Goal: Information Seeking & Learning: Learn about a topic

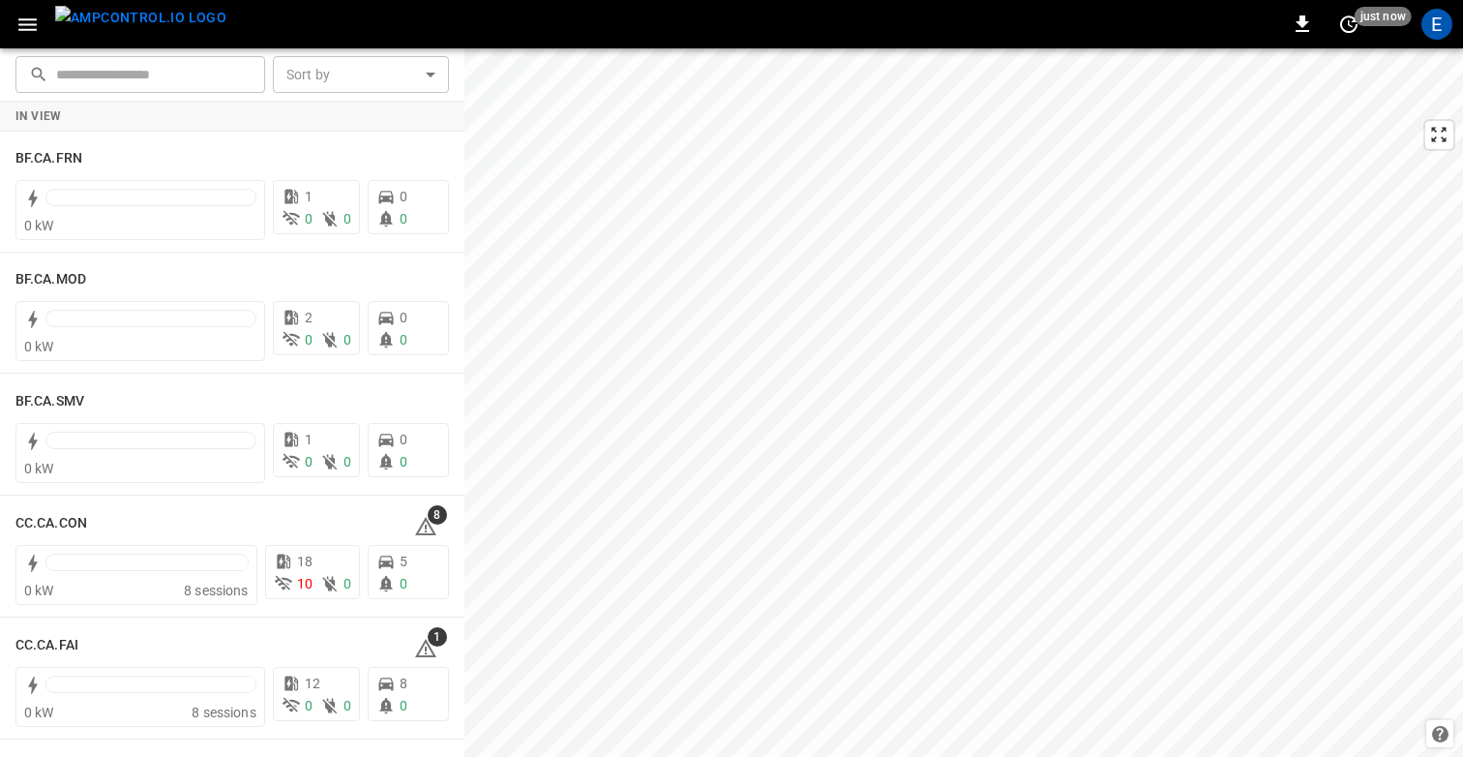
click at [28, 16] on icon "button" at bounding box center [27, 25] width 24 height 24
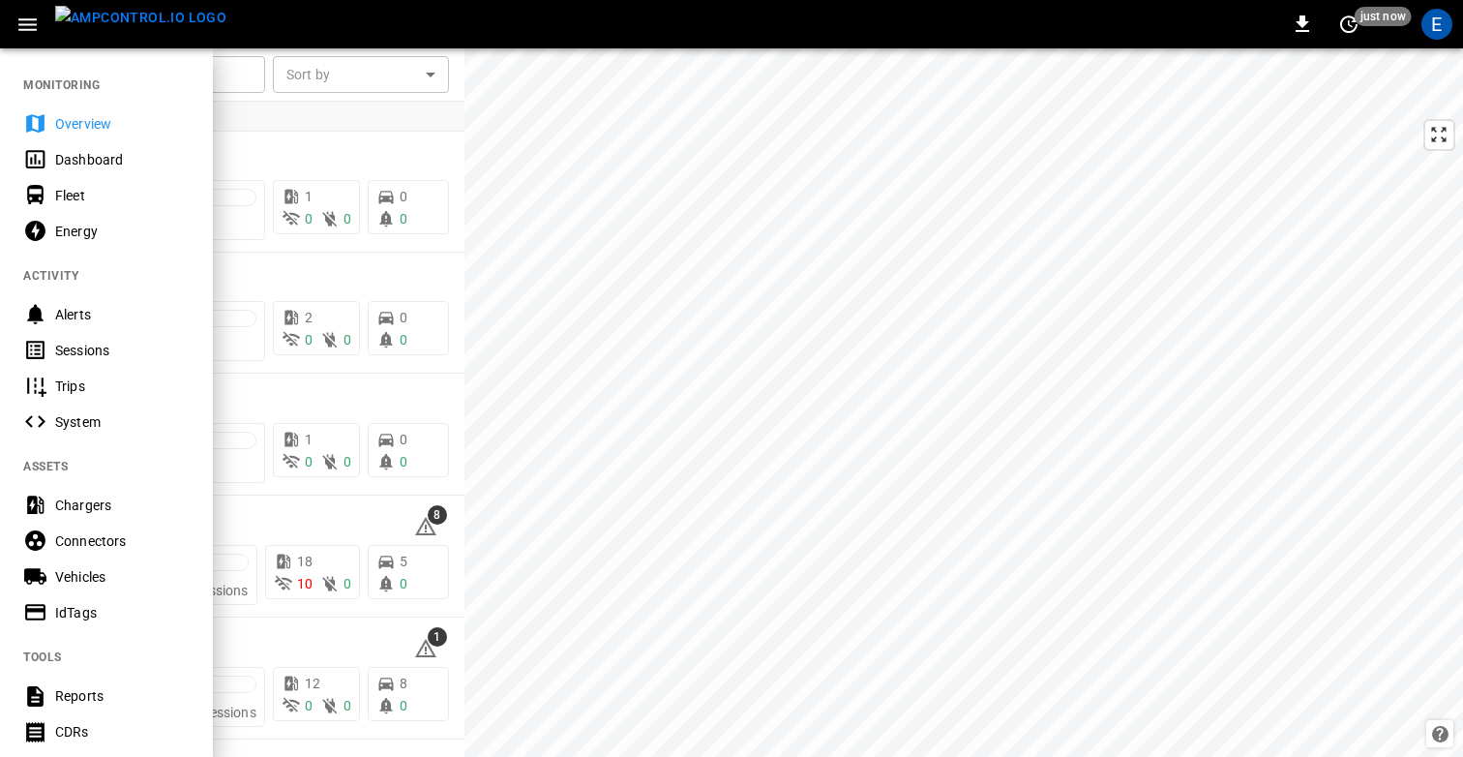
click at [103, 165] on div "Dashboard" at bounding box center [122, 159] width 135 height 19
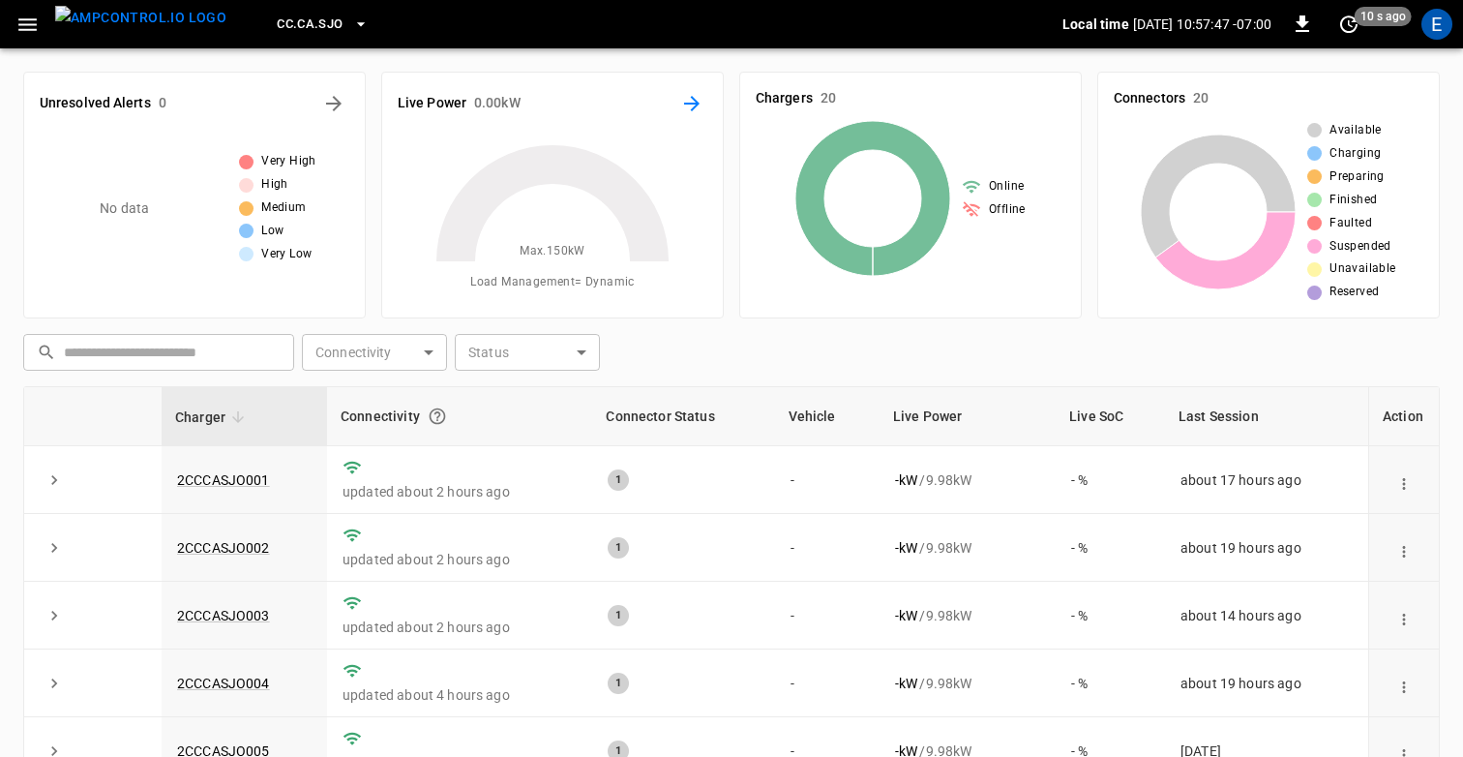
click at [704, 103] on button "Energy Overview" at bounding box center [691, 103] width 31 height 31
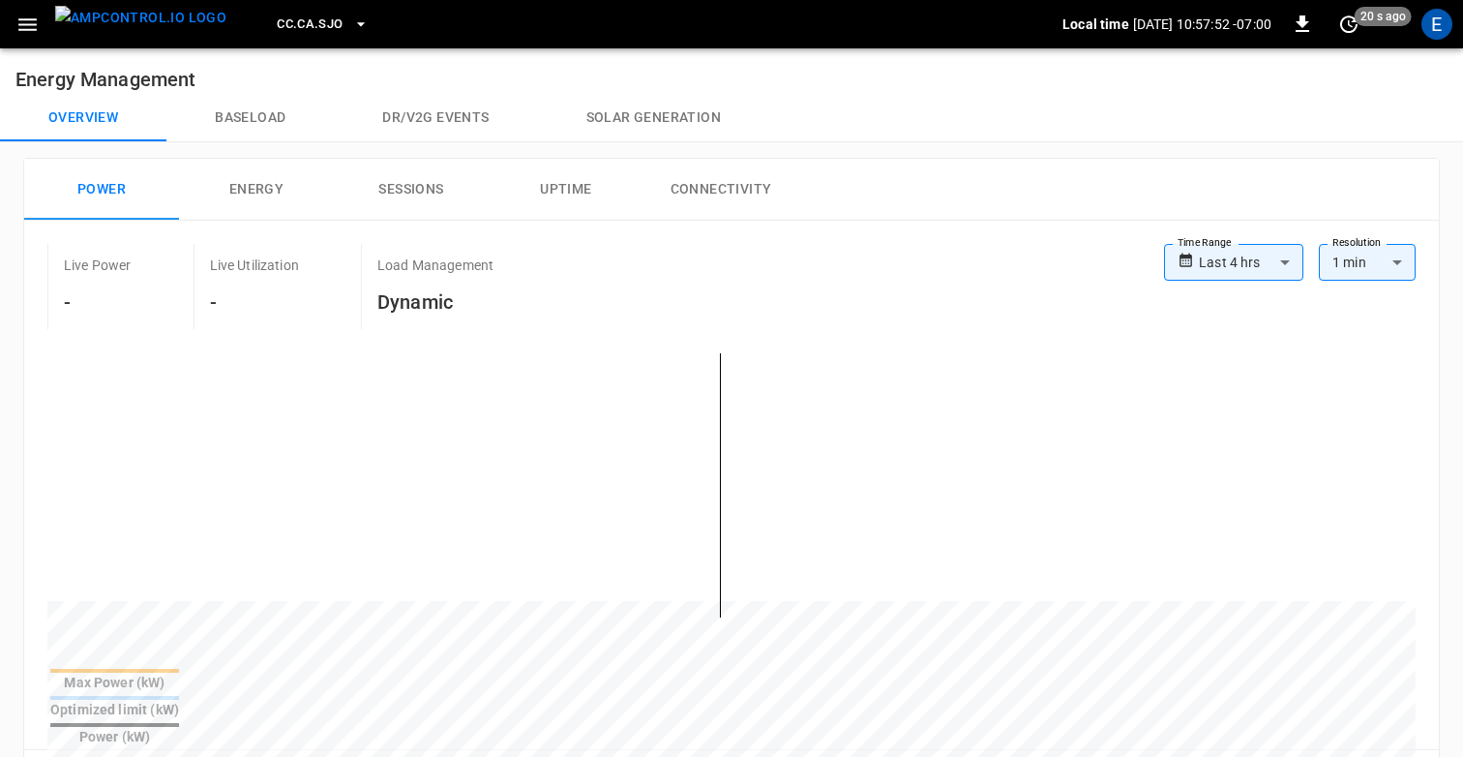
click at [562, 182] on button "Uptime" at bounding box center [566, 190] width 155 height 62
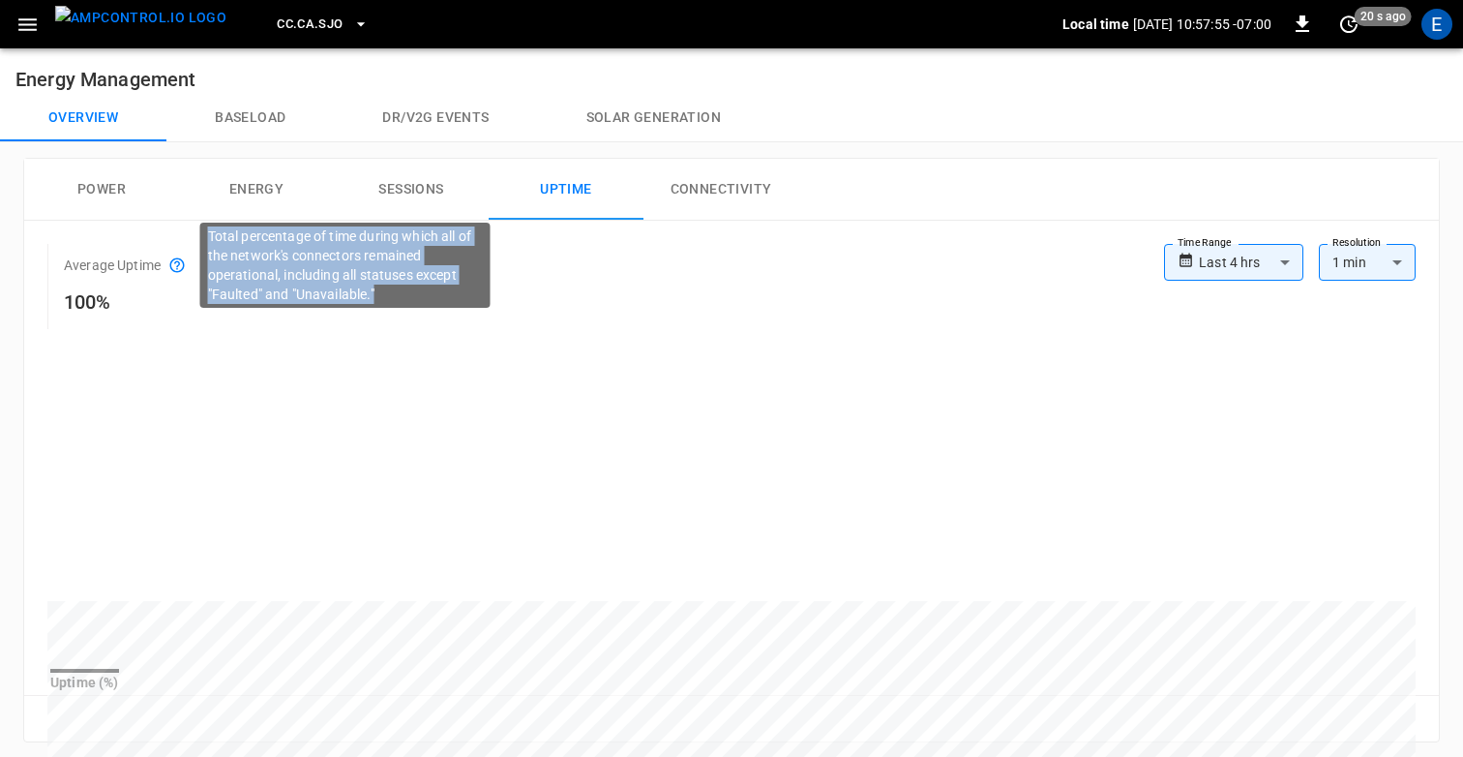
drag, startPoint x: 207, startPoint y: 232, endPoint x: 398, endPoint y: 287, distance: 198.5
click at [398, 287] on p "Total percentage of time during which all of the network's connectors remained …" at bounding box center [345, 264] width 275 height 77
copy p "Total percentage of time during which all of the network's connectors remained …"
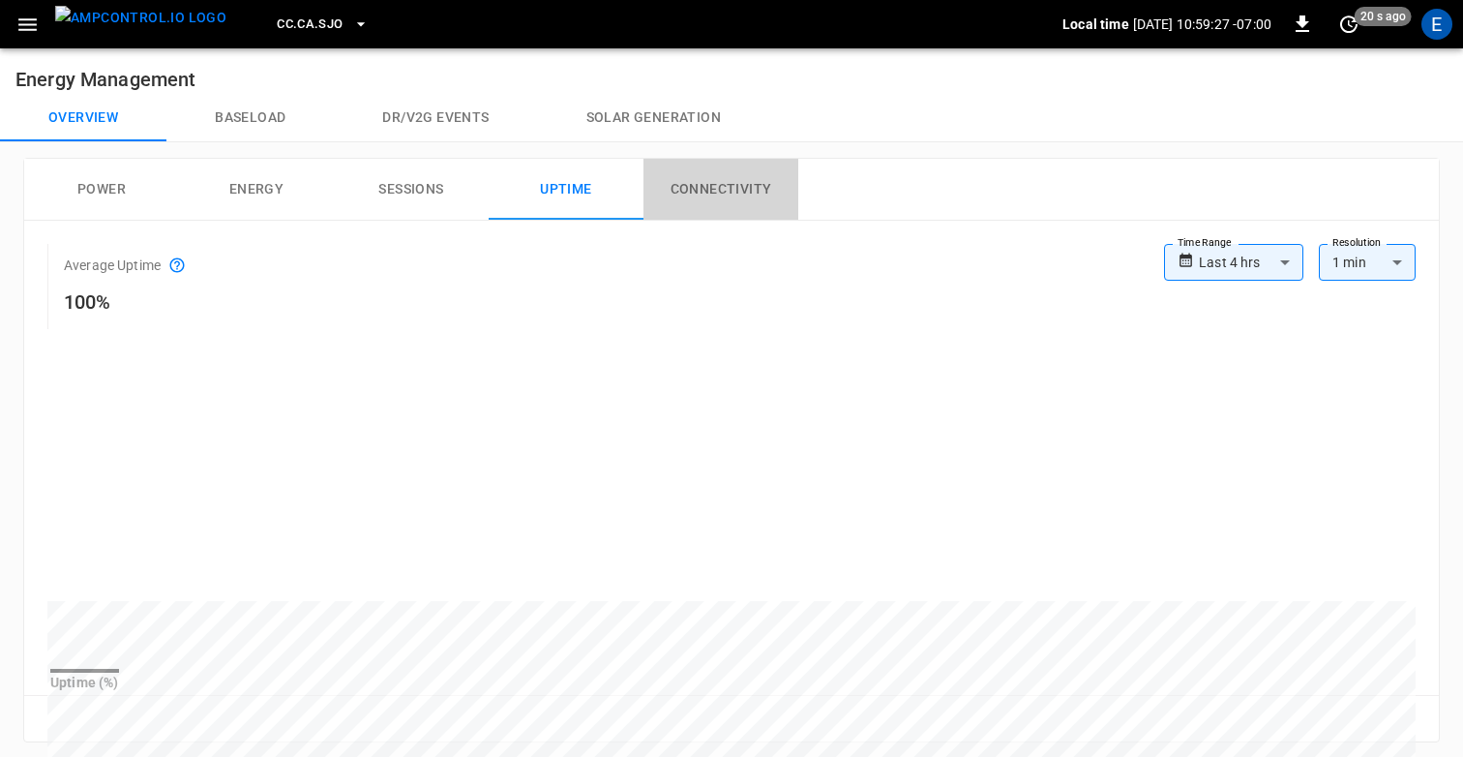
click at [707, 206] on button "Connectivity" at bounding box center [721, 190] width 155 height 62
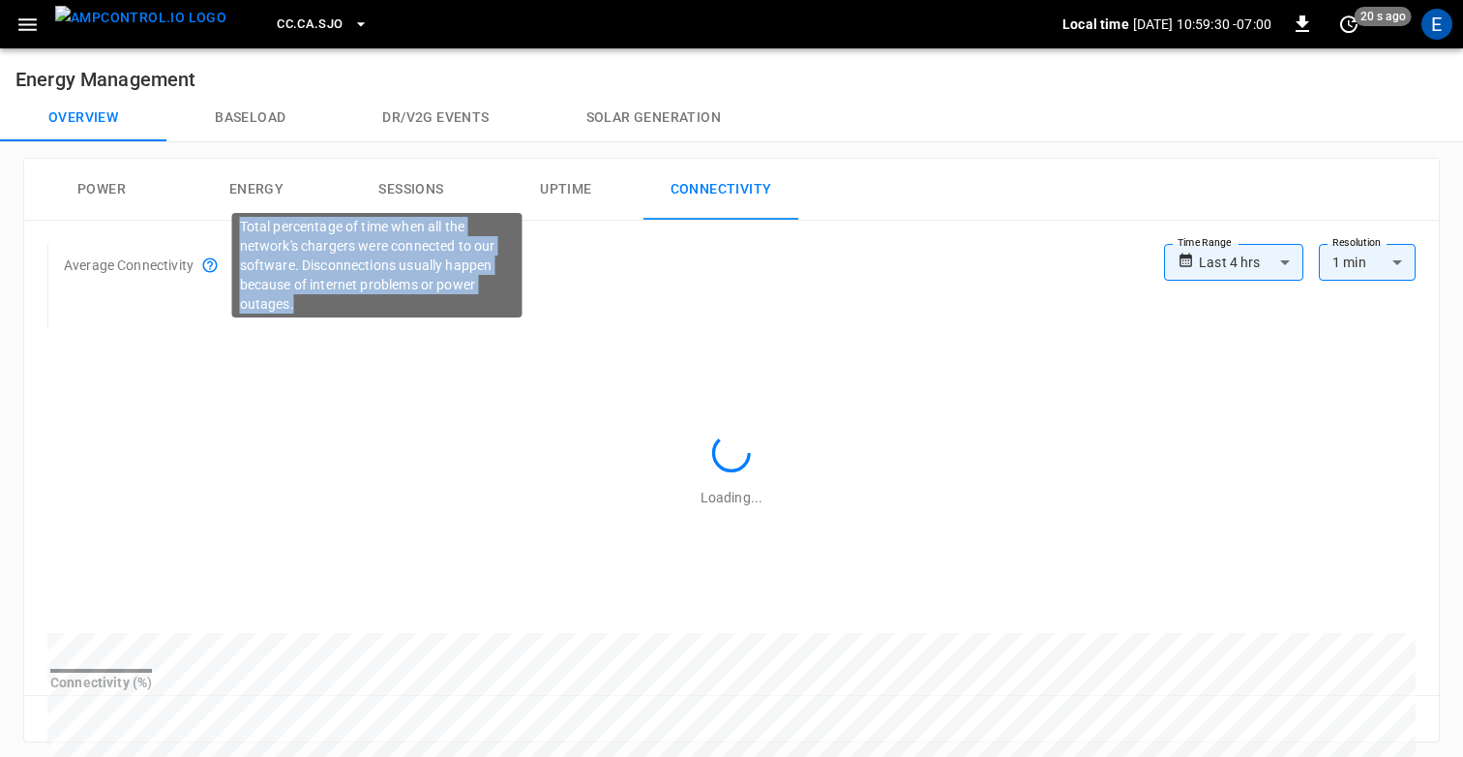
drag, startPoint x: 242, startPoint y: 226, endPoint x: 307, endPoint y: 307, distance: 103.2
click at [307, 307] on p "Total percentage of time when all the network's chargers were connected to our …" at bounding box center [377, 265] width 275 height 97
copy p "Total percentage of time when all the network's chargers were connected to our …"
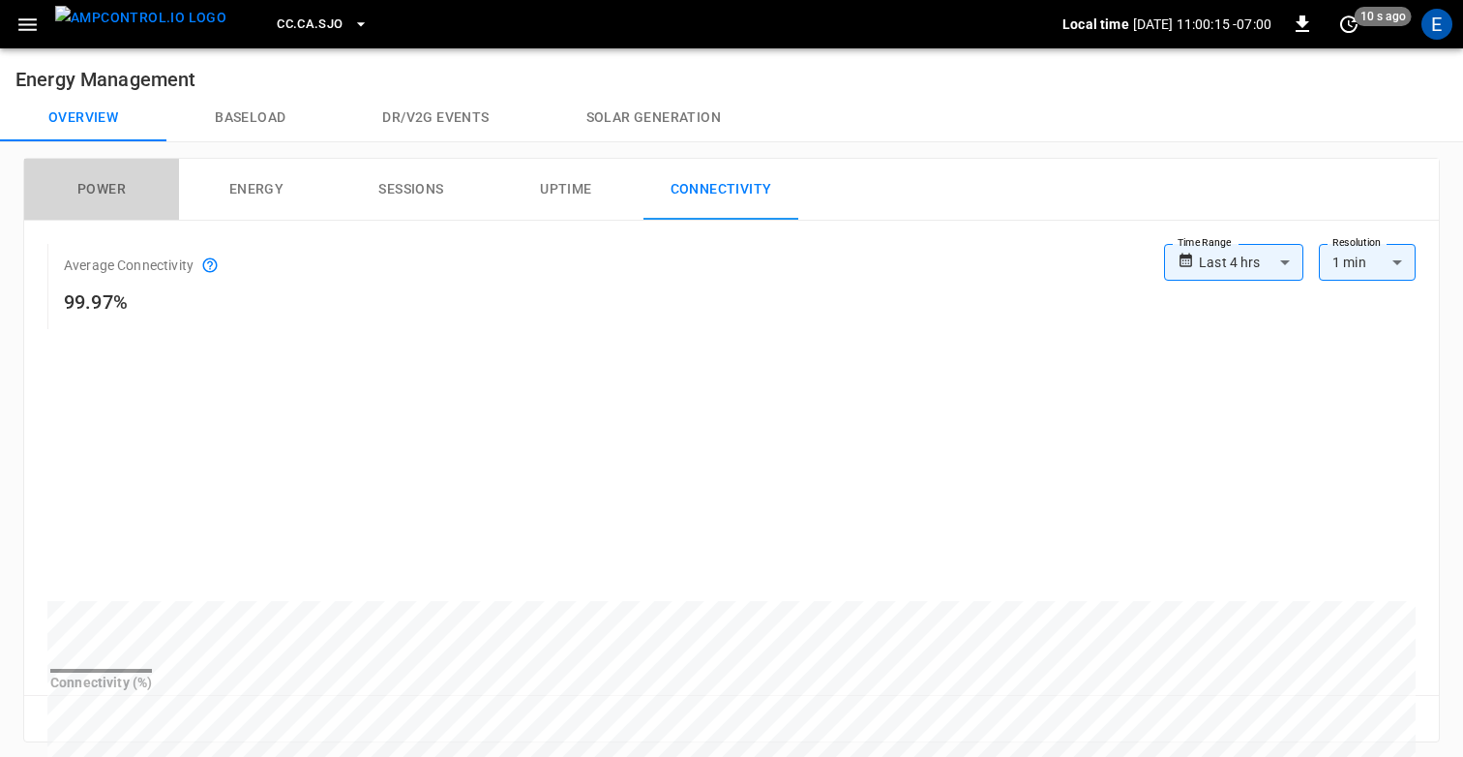
click at [144, 197] on button "Power" at bounding box center [101, 190] width 155 height 62
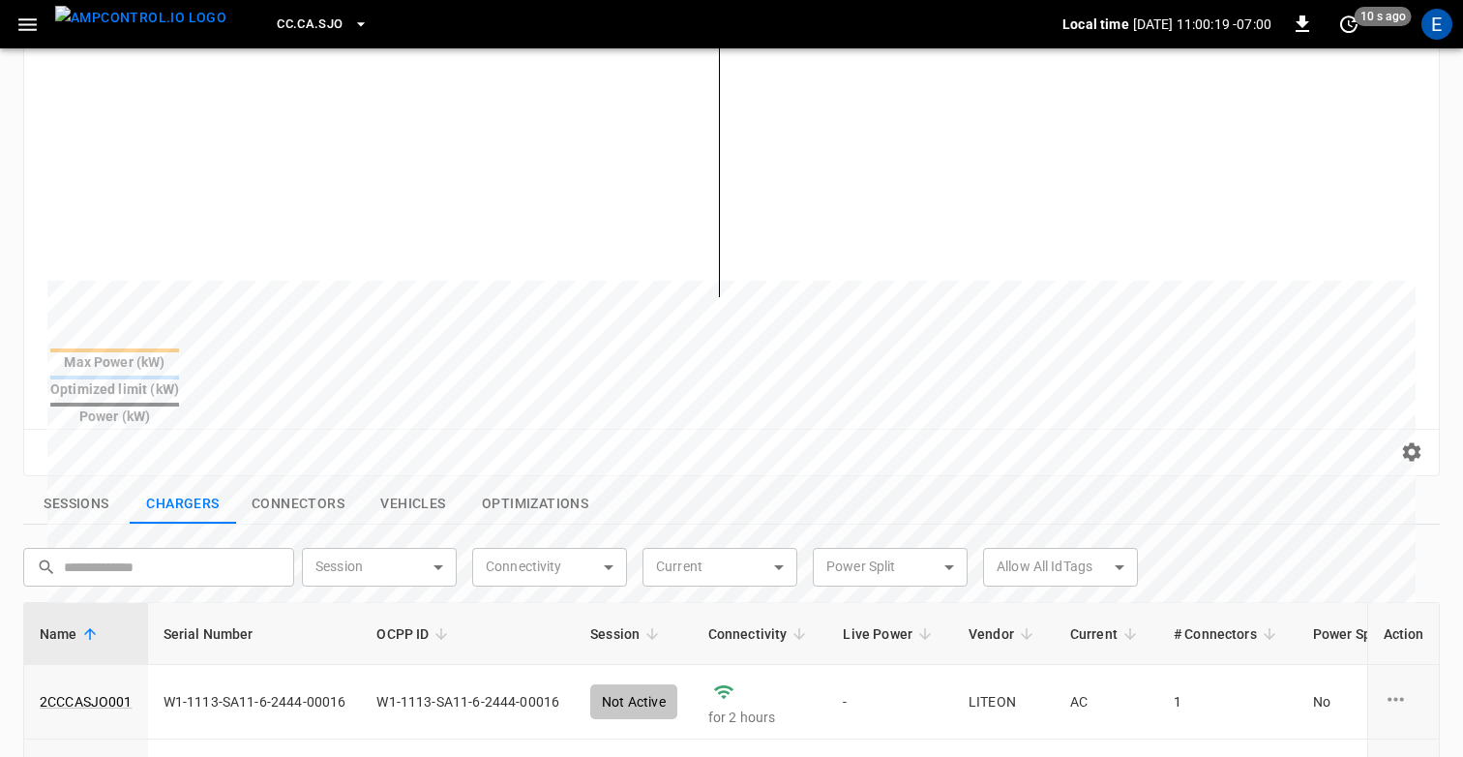
scroll to position [36, 0]
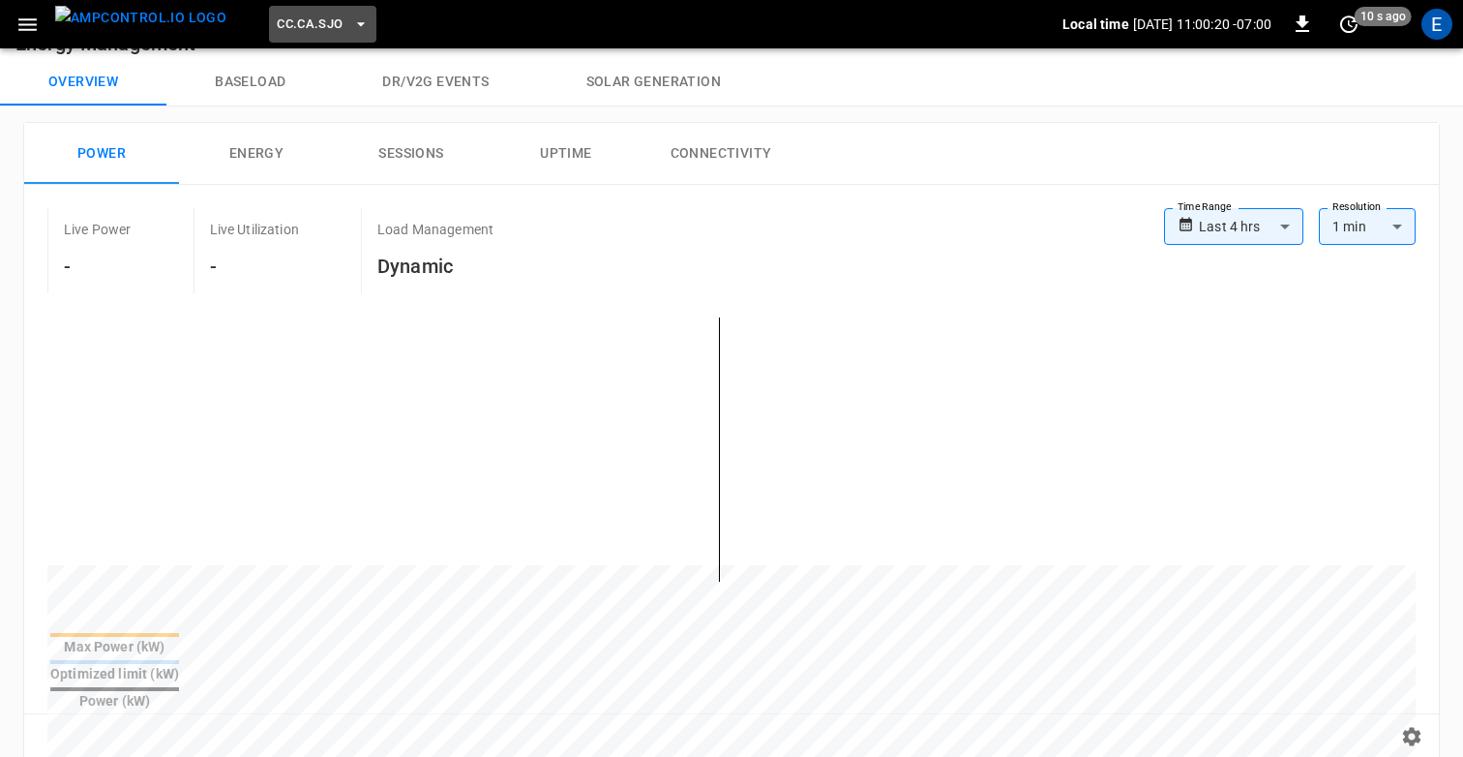
click at [277, 16] on span "CC.CA.SJO" at bounding box center [310, 25] width 66 height 22
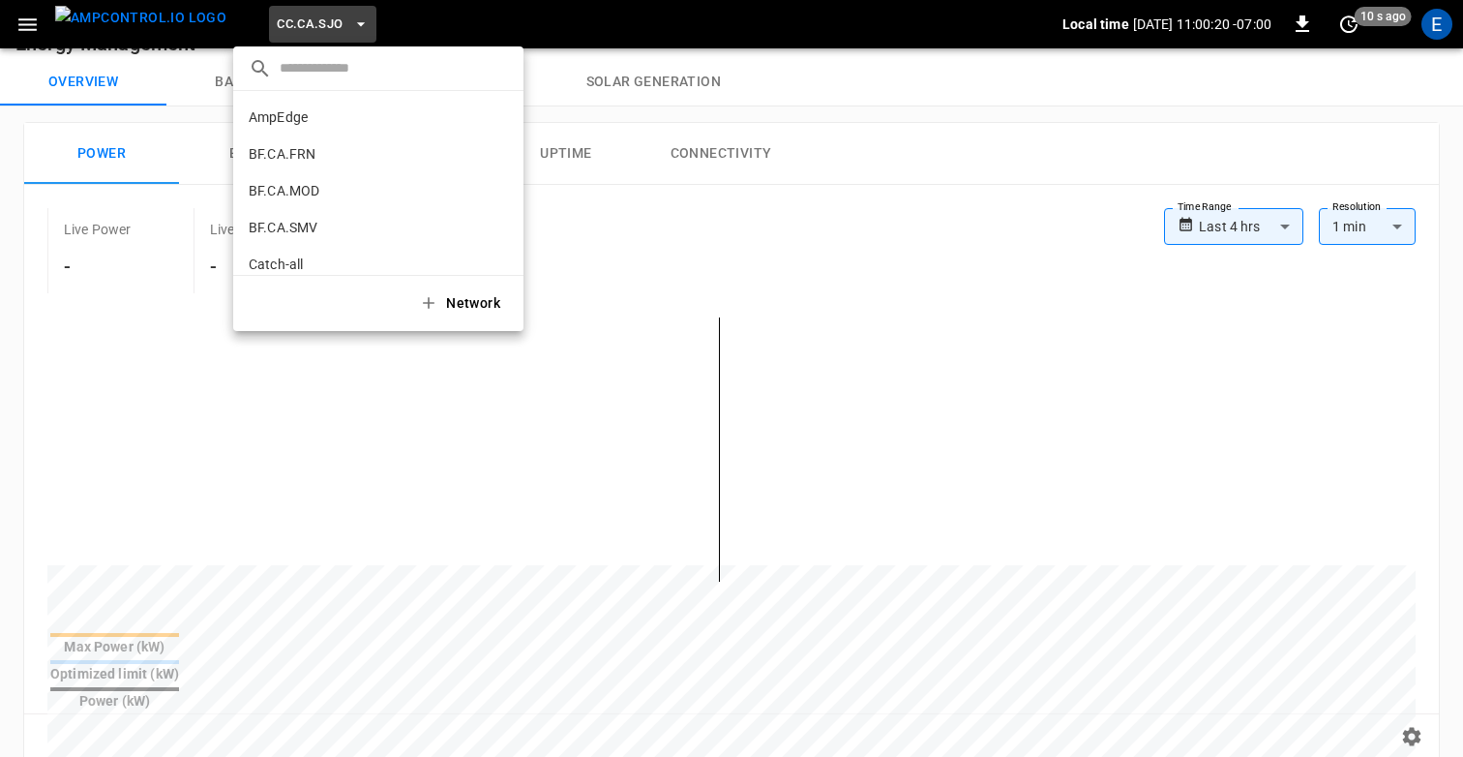
scroll to position [362, 0]
click at [315, 205] on li "CC.LIV 4340 ..." at bounding box center [378, 196] width 290 height 37
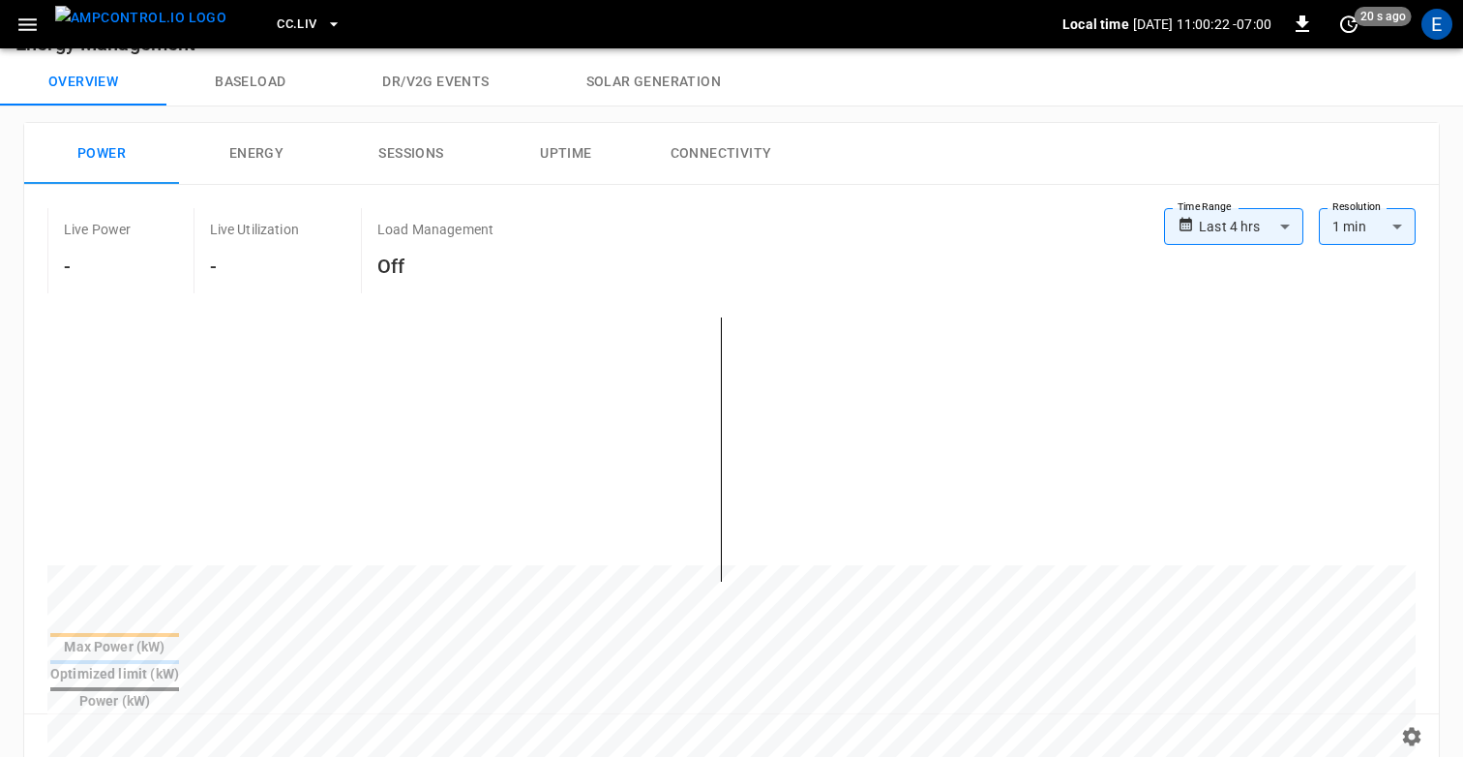
click at [277, 19] on span "CC.LIV" at bounding box center [297, 25] width 40 height 22
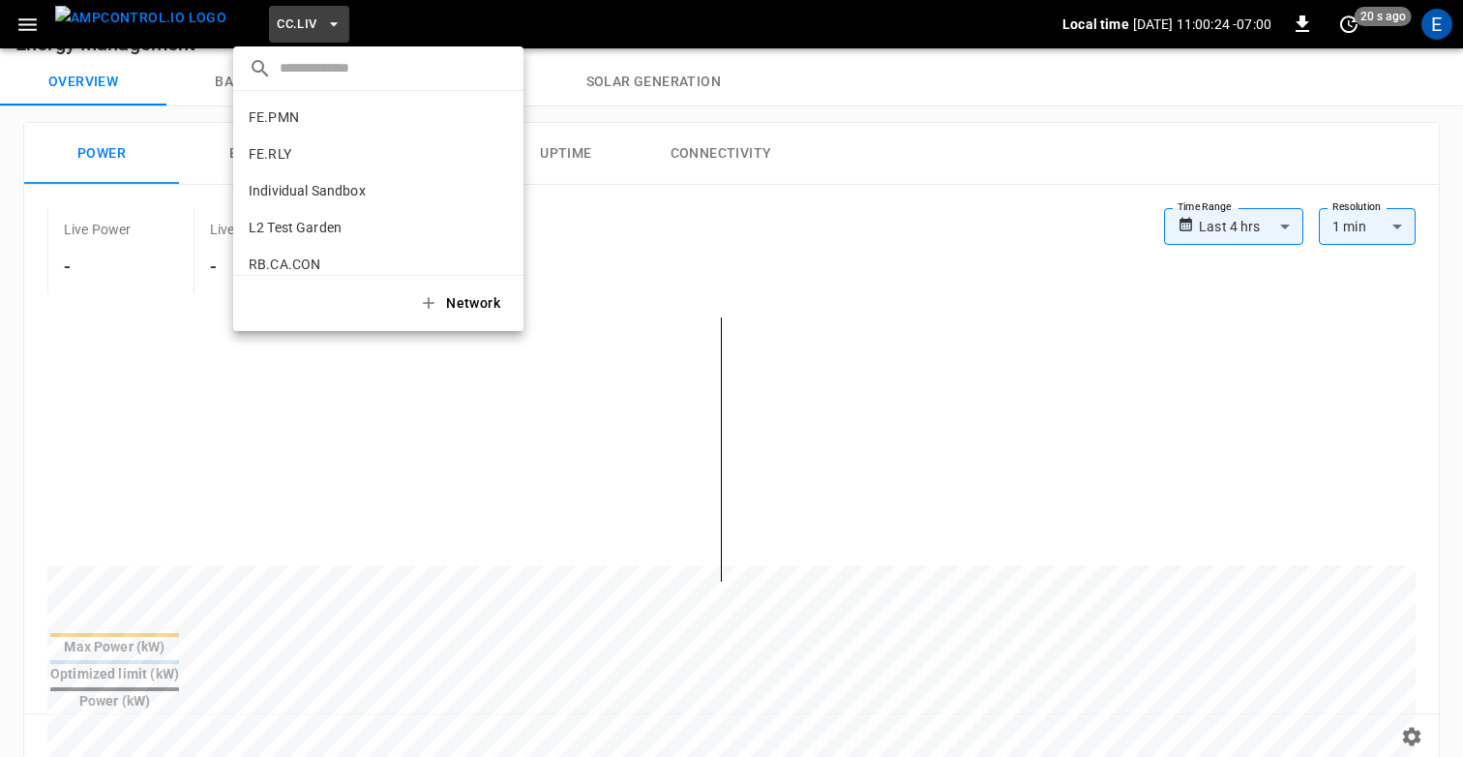
scroll to position [845, 0]
click at [277, 134] on li "FE.PMN 44d3 ..." at bounding box center [378, 118] width 290 height 37
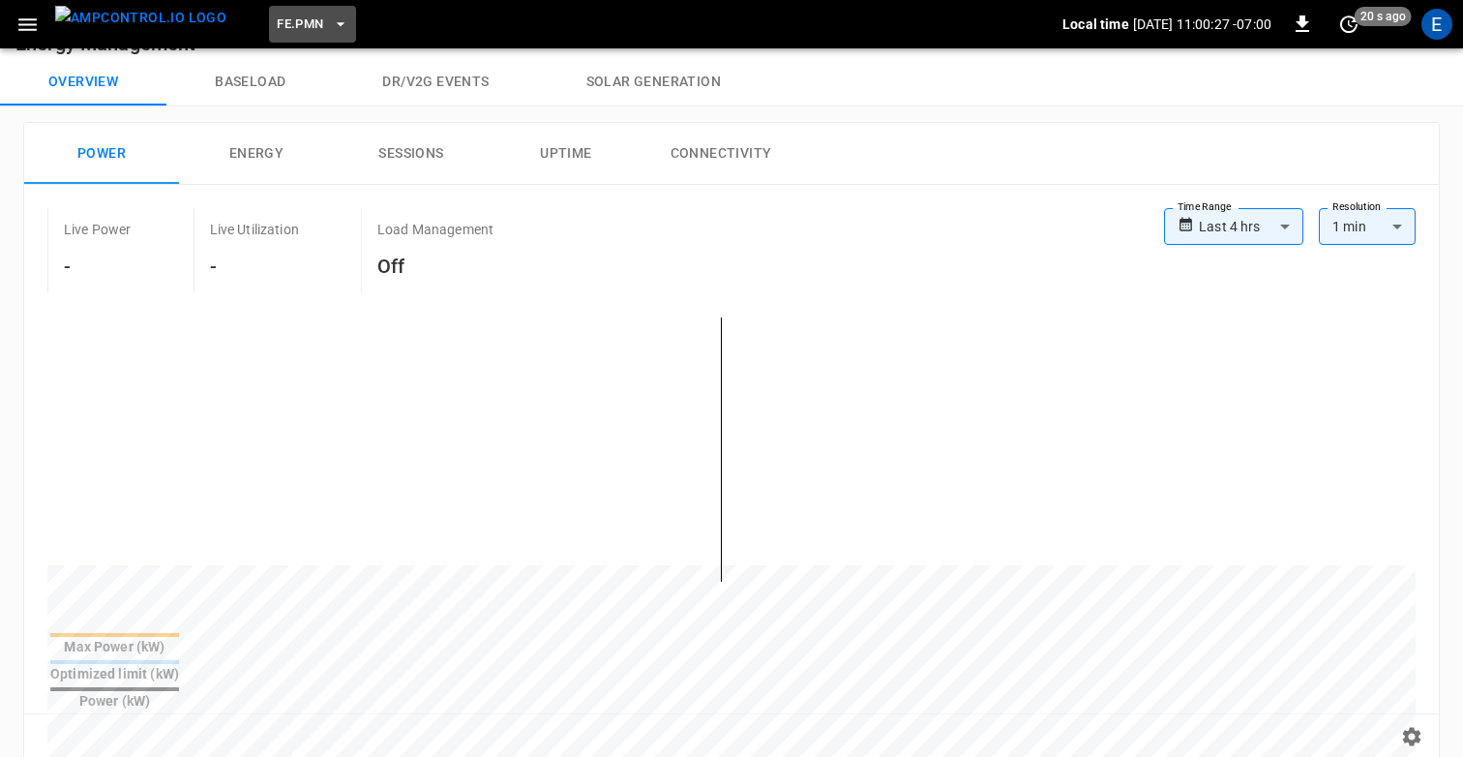
click at [280, 28] on span "FE.PMN" at bounding box center [300, 25] width 46 height 22
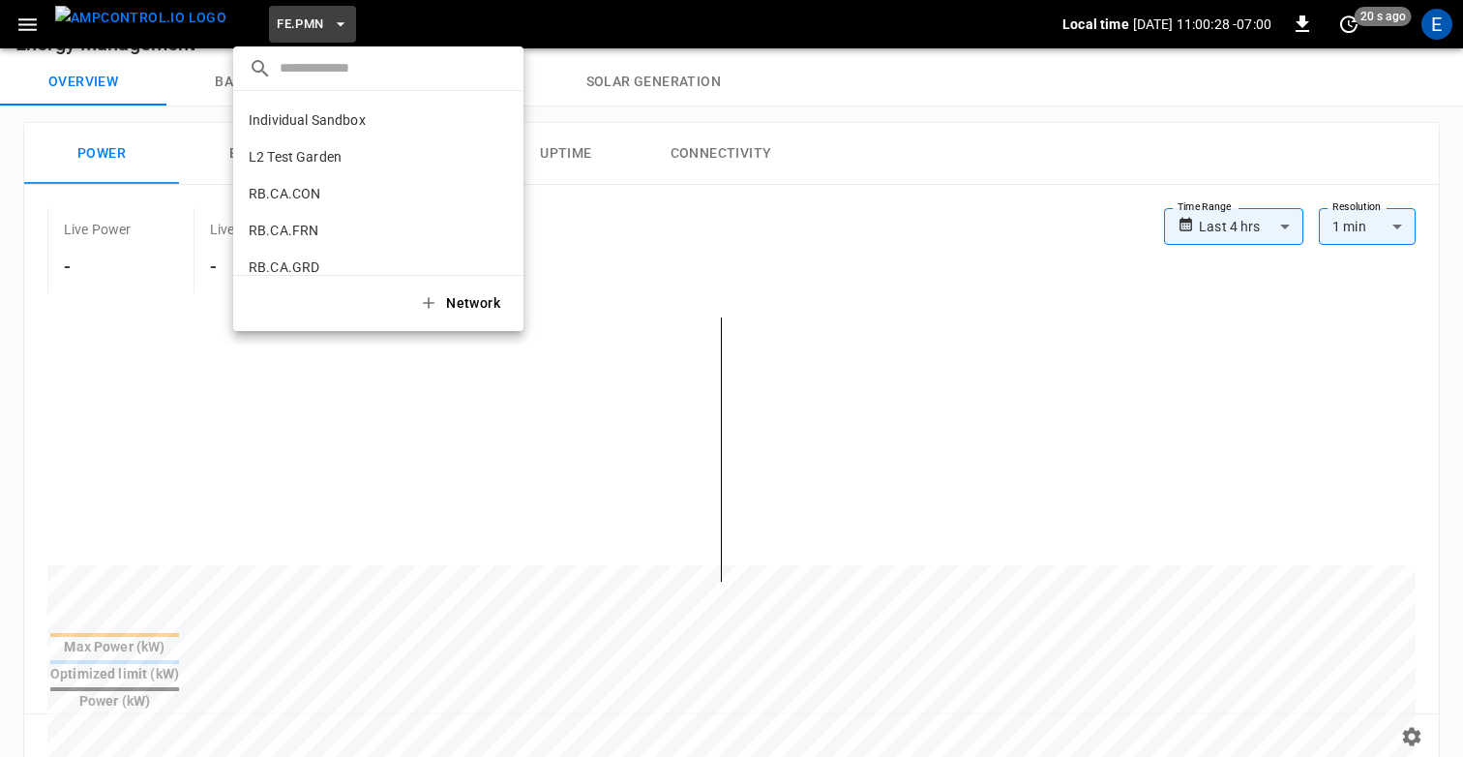
scroll to position [965, 0]
click at [325, 175] on li "RB.CA.FRN fd04 ..." at bounding box center [378, 182] width 290 height 37
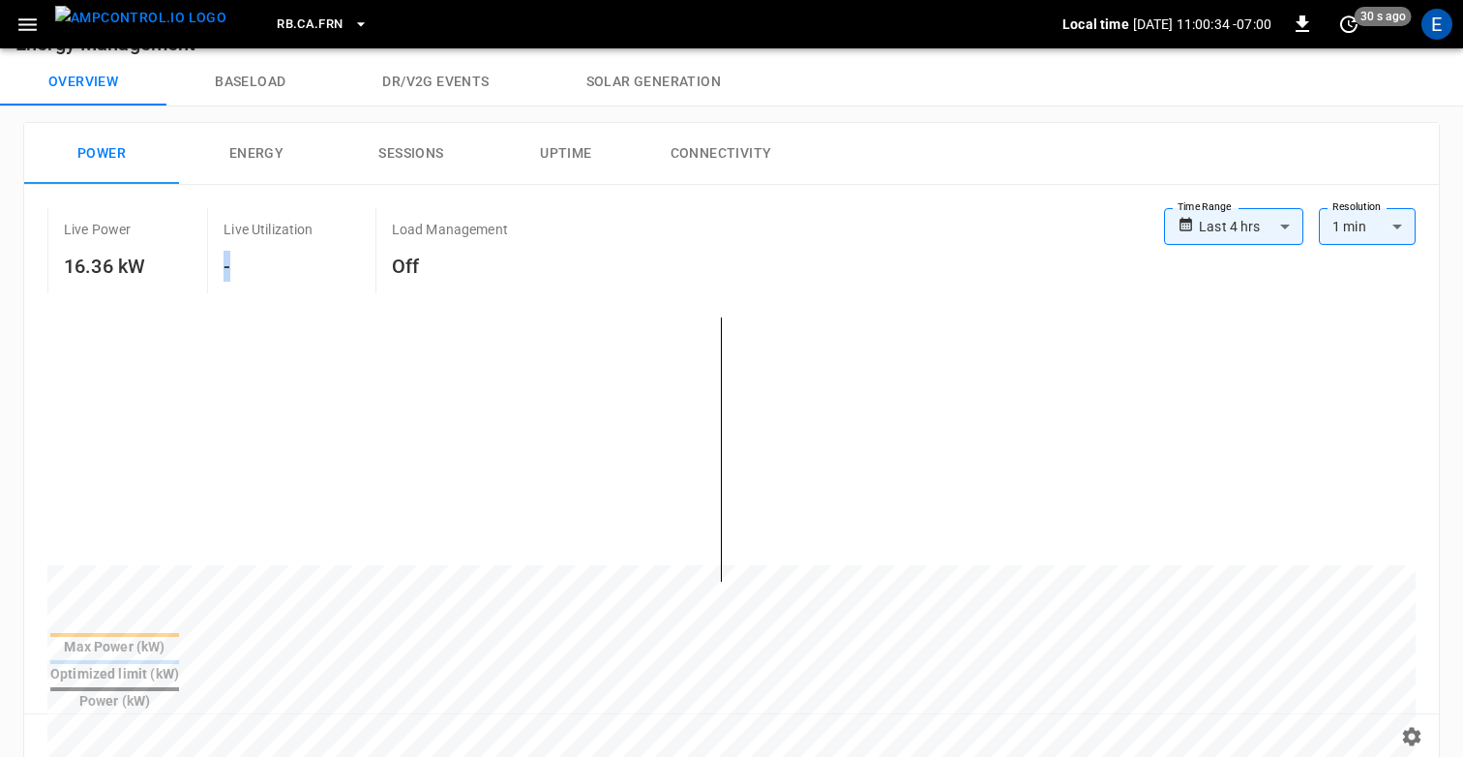
drag, startPoint x: 226, startPoint y: 268, endPoint x: 330, endPoint y: 268, distance: 103.5
click at [305, 268] on h6 "-" at bounding box center [268, 266] width 89 height 31
click at [335, 268] on div "Live Utilization -" at bounding box center [290, 250] width 167 height 85
click at [1446, 37] on div "E" at bounding box center [1437, 24] width 37 height 37
click at [1438, 24] on div "E" at bounding box center [1437, 24] width 31 height 31
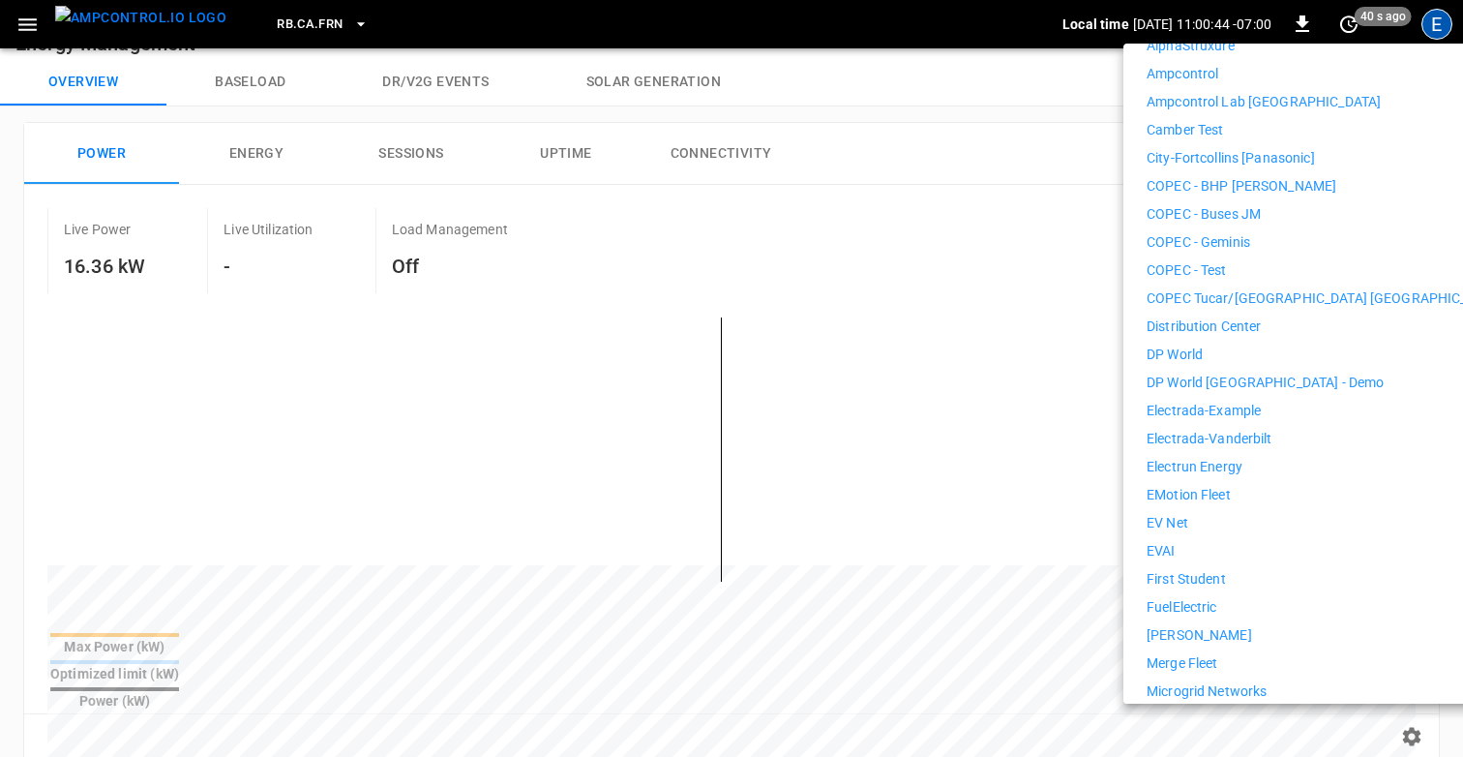
scroll to position [401, 0]
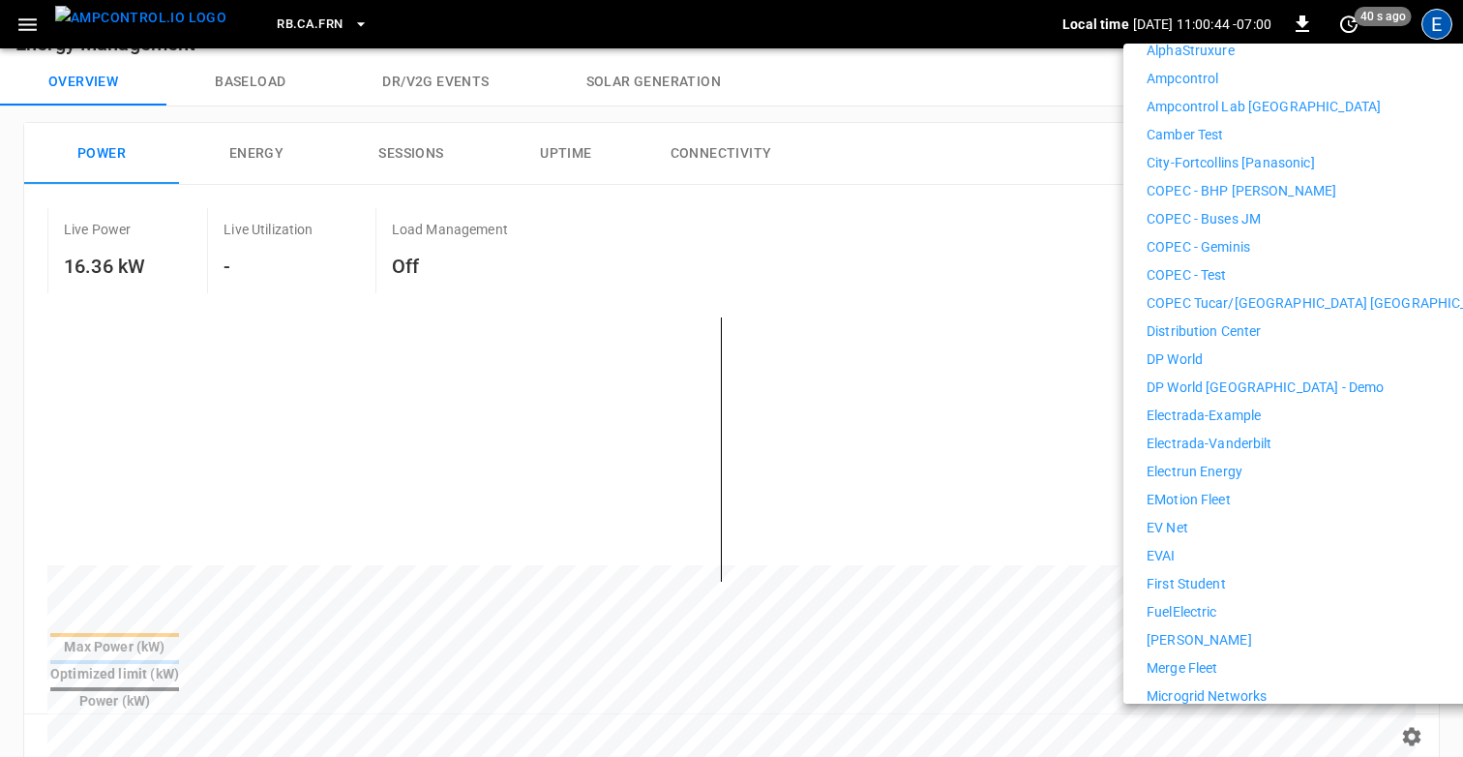
click at [1187, 557] on div "7Gen Aerovolt OCPP Connection Aeversa AlphaStruxure Ampcontrol Ampcontrol Lab […" at bounding box center [1325, 555] width 356 height 1199
click at [1184, 574] on p "First Student" at bounding box center [1186, 584] width 79 height 20
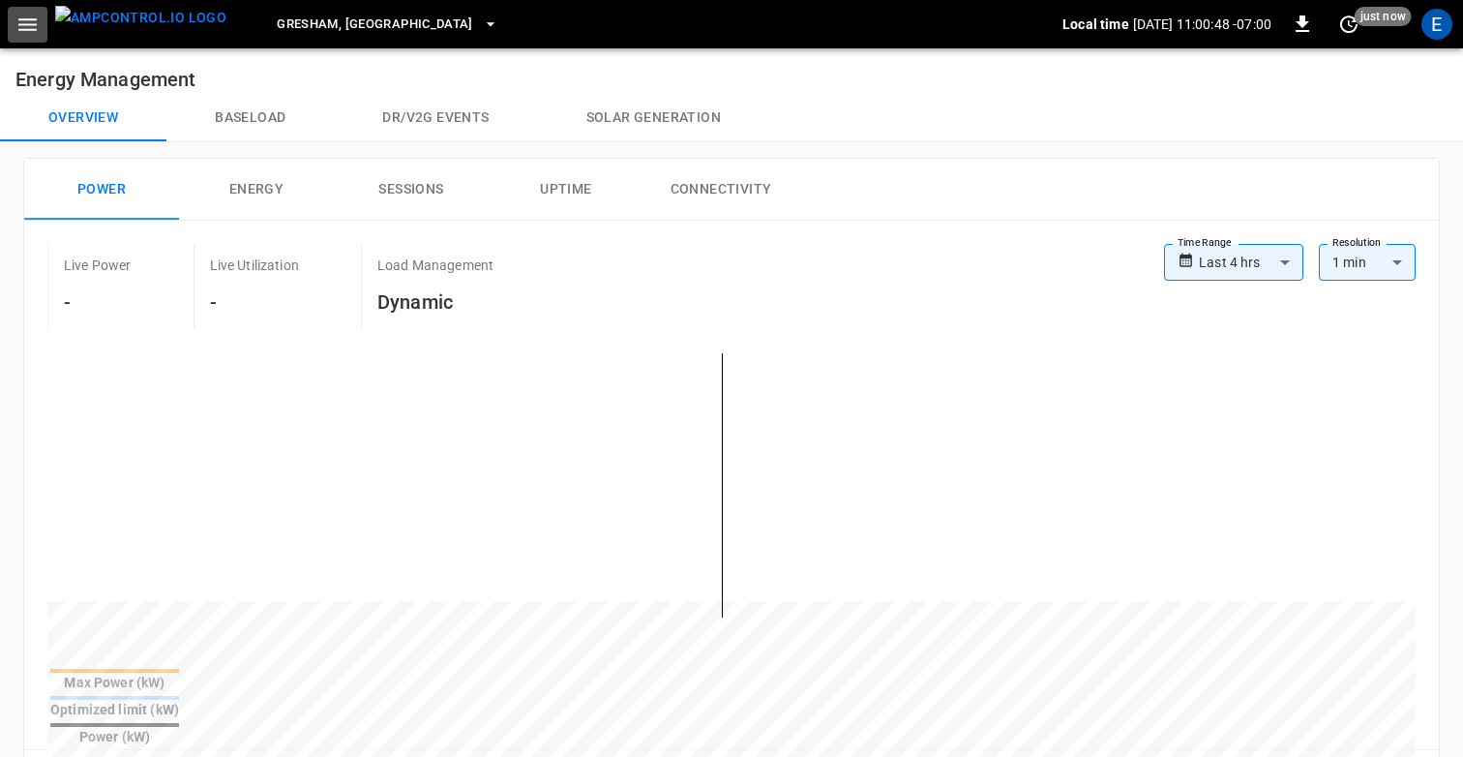
click at [35, 23] on icon "button" at bounding box center [27, 24] width 18 height 13
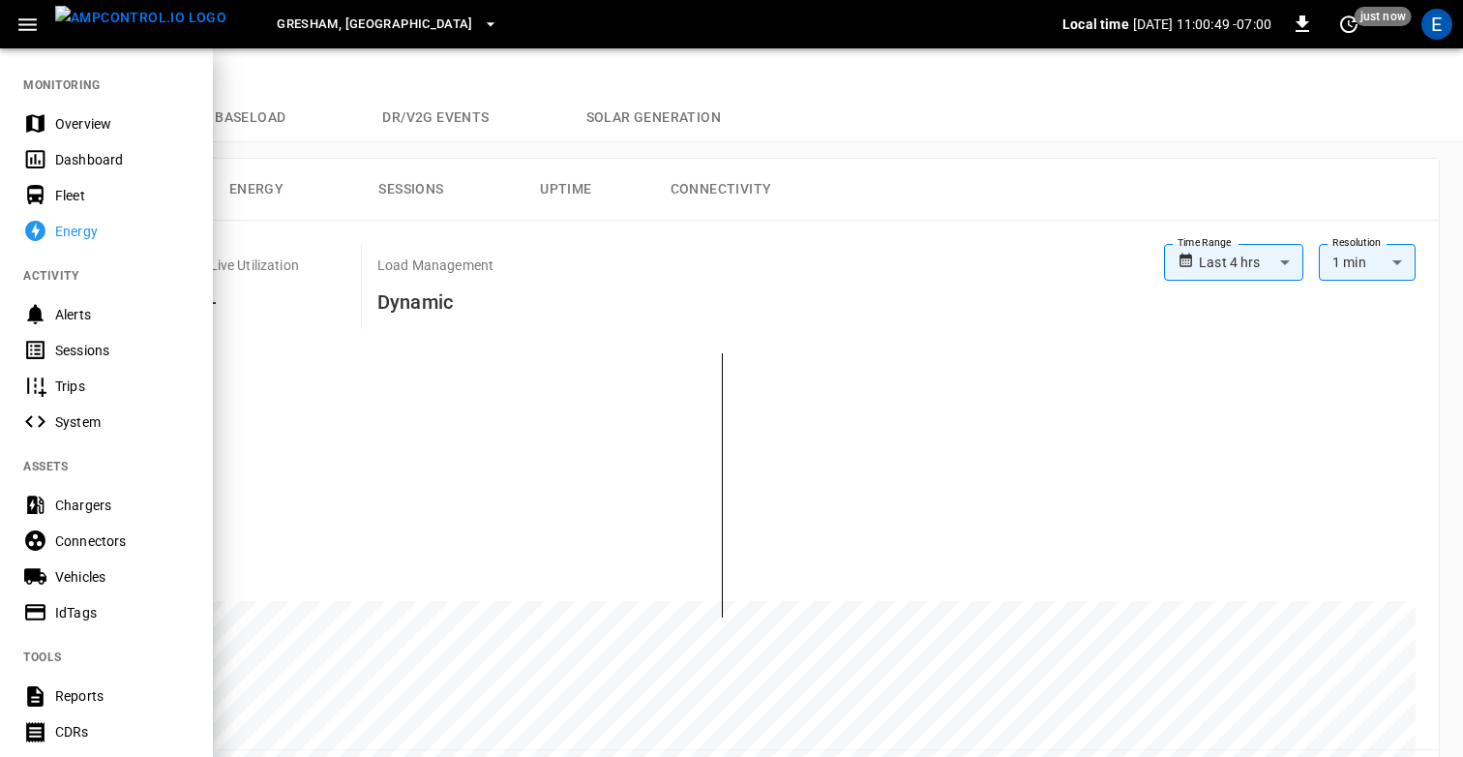
click at [60, 125] on div "Overview" at bounding box center [122, 123] width 135 height 19
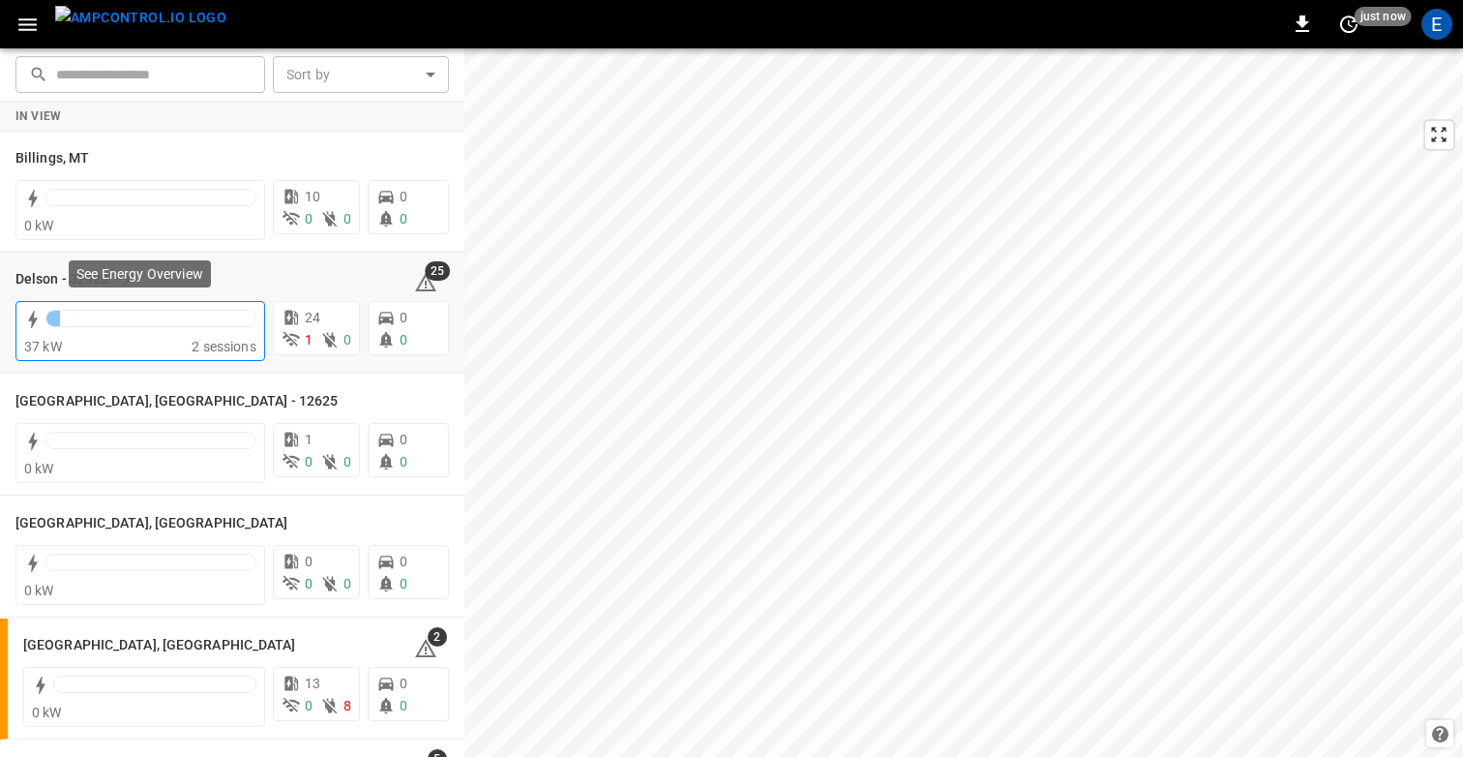
click at [209, 337] on div "2 sessions" at bounding box center [224, 346] width 65 height 19
